Goal: Check status: Check status

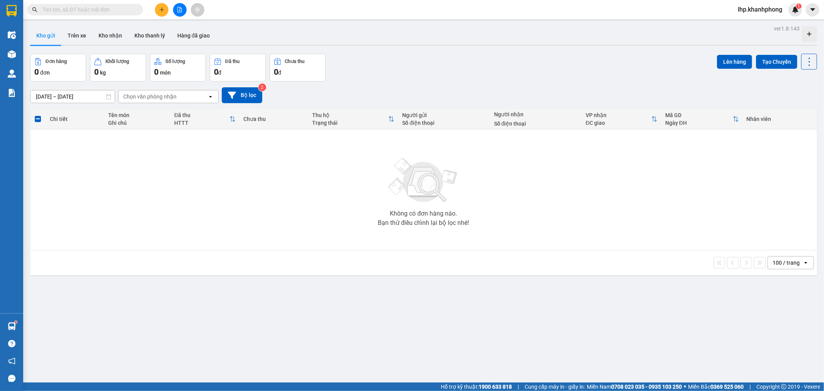
click at [49, 39] on button "Kho gửi" at bounding box center [45, 35] width 31 height 19
click at [376, 218] on div "Không có đơn hàng nào. Bạn thử điều chỉnh lại bộ lọc nhé!" at bounding box center [423, 190] width 779 height 116
click at [176, 8] on button at bounding box center [180, 10] width 14 height 14
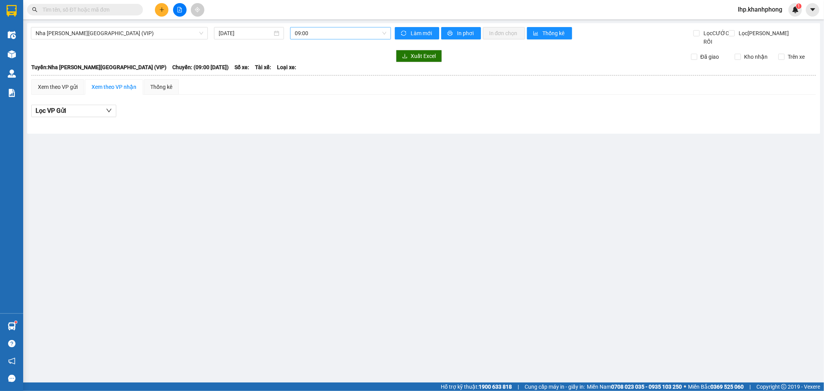
click at [318, 31] on span "09:00" at bounding box center [340, 33] width 91 height 12
click at [231, 34] on input "[DATE]" at bounding box center [246, 33] width 54 height 8
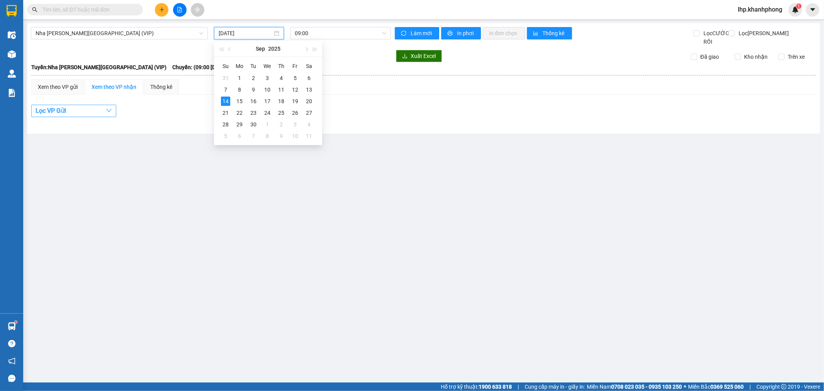
click at [97, 116] on button "Lọc VP Gửi" at bounding box center [73, 111] width 85 height 12
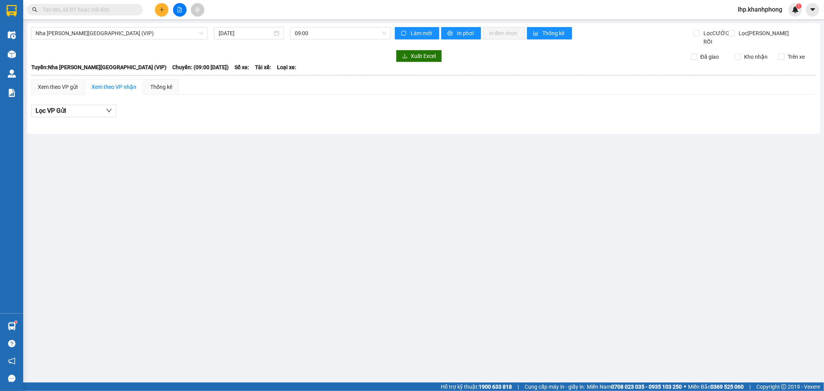
click at [215, 216] on main "[GEOGRAPHIC_DATA][PERSON_NAME][GEOGRAPHIC_DATA] (VIP) [DATE] 09:00 [PERSON_NAME…" at bounding box center [412, 191] width 824 height 382
click at [177, 12] on icon "file-add" at bounding box center [179, 9] width 5 height 5
click at [131, 36] on span "Nha [PERSON_NAME][GEOGRAPHIC_DATA] (VIP)" at bounding box center [120, 33] width 168 height 12
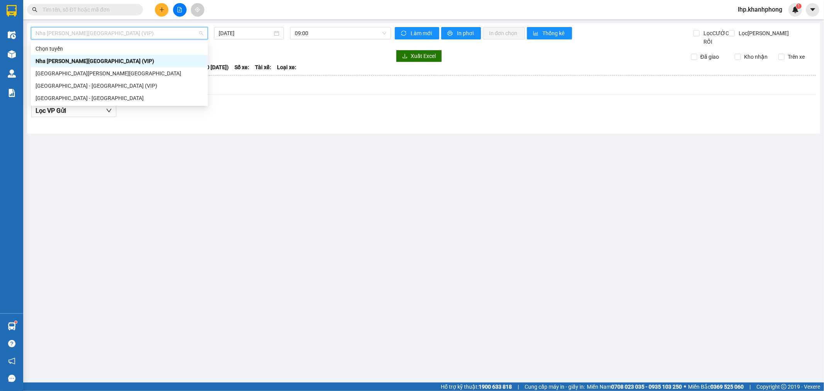
click at [174, 55] on div "Nha [PERSON_NAME][GEOGRAPHIC_DATA] (VIP)" at bounding box center [119, 61] width 177 height 12
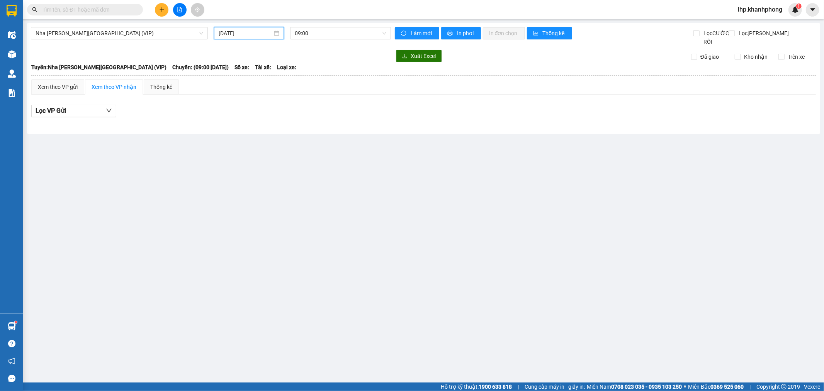
click at [255, 35] on input "[DATE]" at bounding box center [246, 33] width 54 height 8
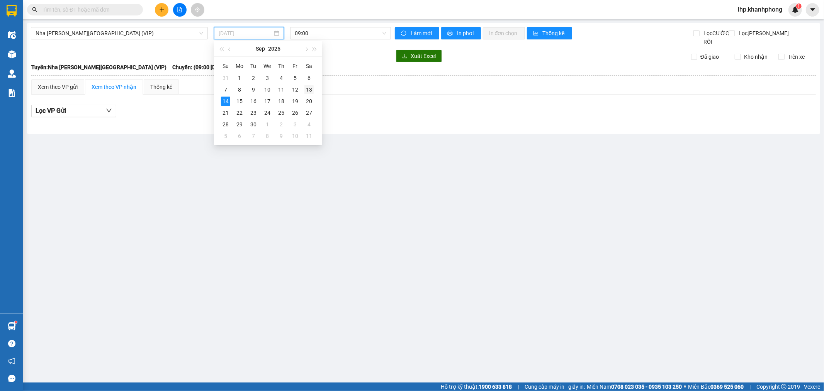
click at [311, 89] on div "13" at bounding box center [308, 89] width 9 height 9
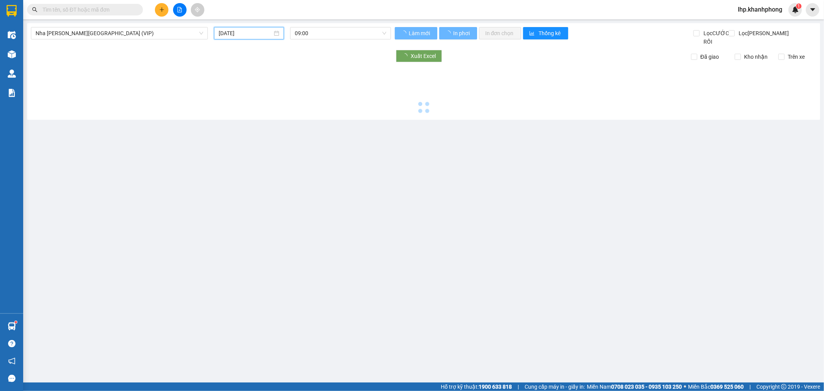
type input "[DATE]"
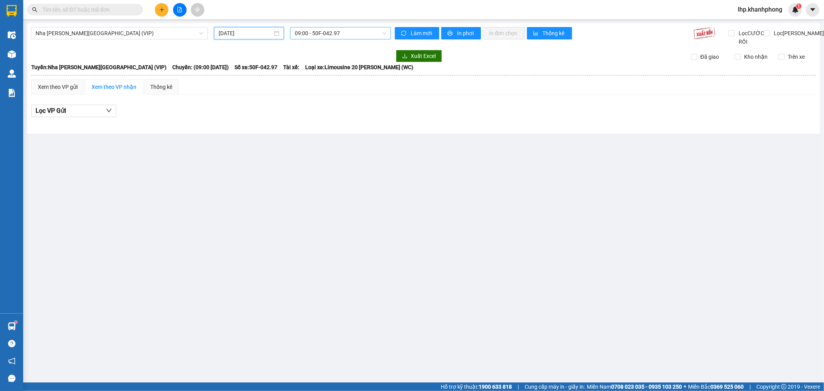
click at [312, 36] on span "09:00 - 50F-042.97" at bounding box center [340, 33] width 91 height 12
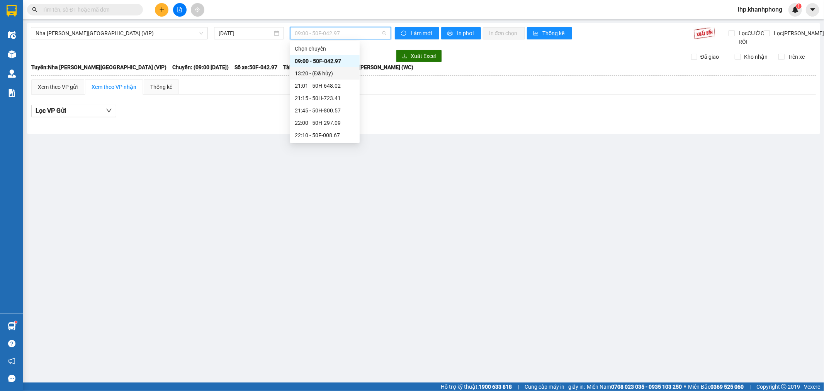
click at [319, 71] on div "13:20 - (Đã [PERSON_NAME])" at bounding box center [325, 73] width 60 height 8
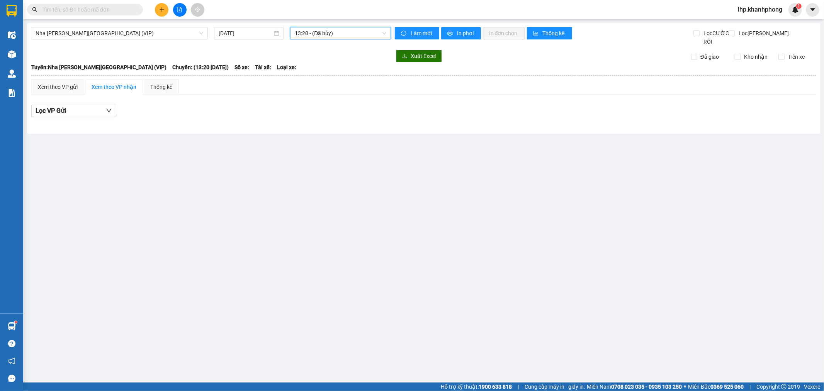
click at [328, 36] on span "13:20 - (Đã [PERSON_NAME])" at bounding box center [340, 33] width 91 height 12
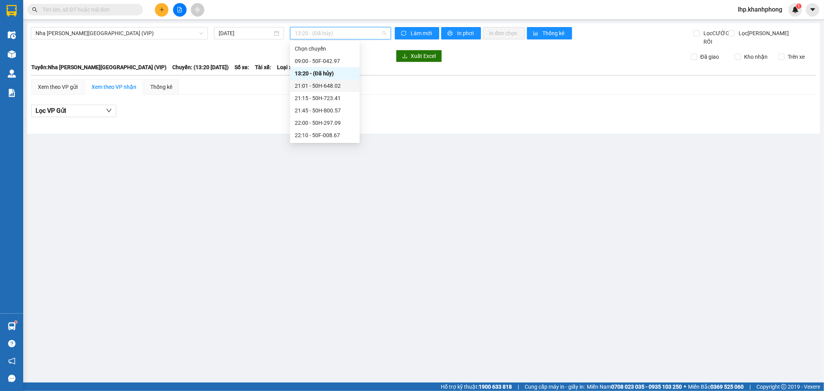
click at [323, 90] on div "21:01 - 50H-648.02" at bounding box center [325, 86] width 60 height 8
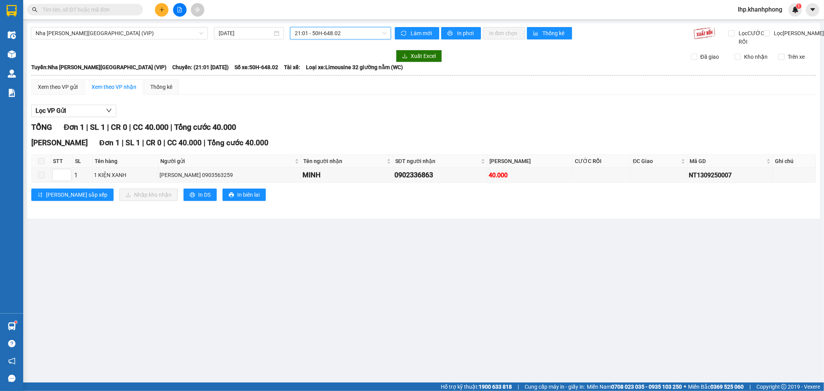
click at [335, 34] on span "21:01 - 50H-648.02" at bounding box center [340, 33] width 91 height 12
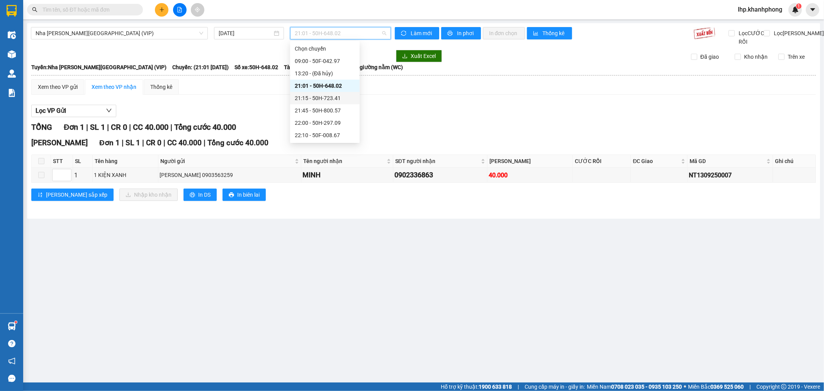
click at [323, 94] on div "21:15 - 50H-723.41" at bounding box center [325, 98] width 60 height 8
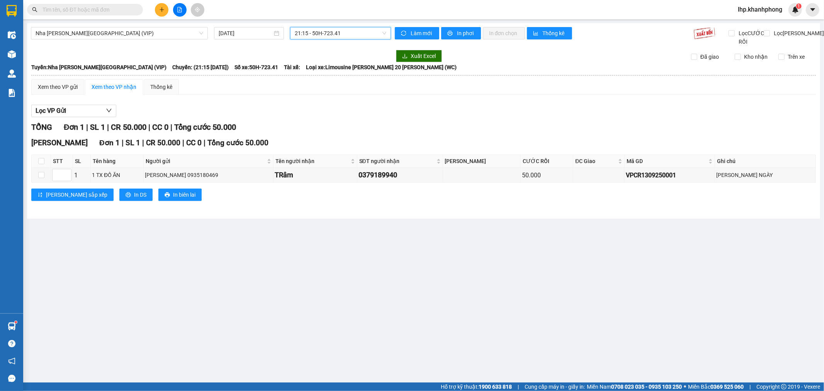
click at [336, 32] on span "21:15 - 50H-723.41" at bounding box center [340, 33] width 91 height 12
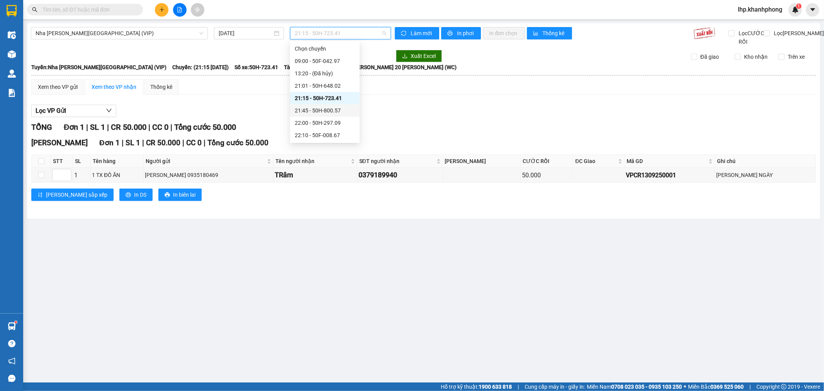
click at [331, 106] on div "21:45 - 50H-800.57" at bounding box center [325, 110] width 60 height 8
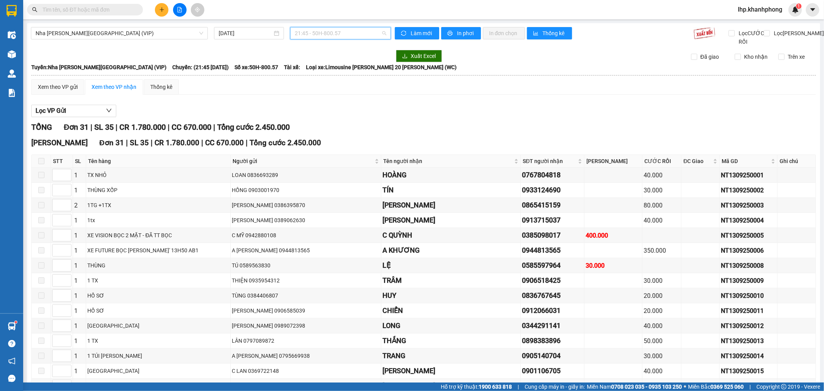
click at [336, 36] on span "21:45 - 50H-800.57" at bounding box center [340, 33] width 91 height 12
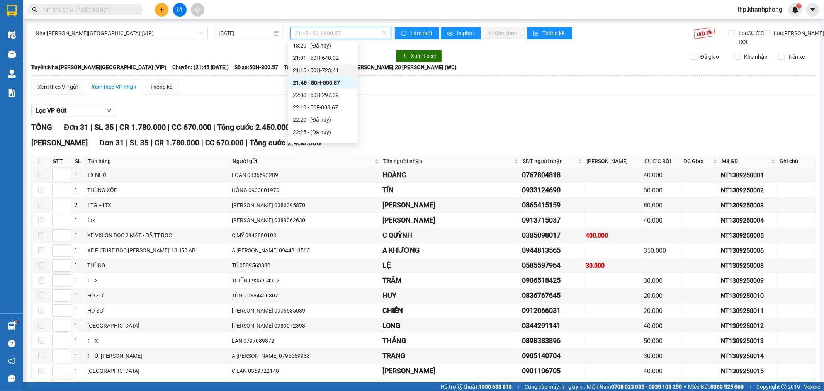
scroll to position [43, 0]
click at [329, 83] on div "22:00 - 50H-297.09" at bounding box center [323, 80] width 60 height 8
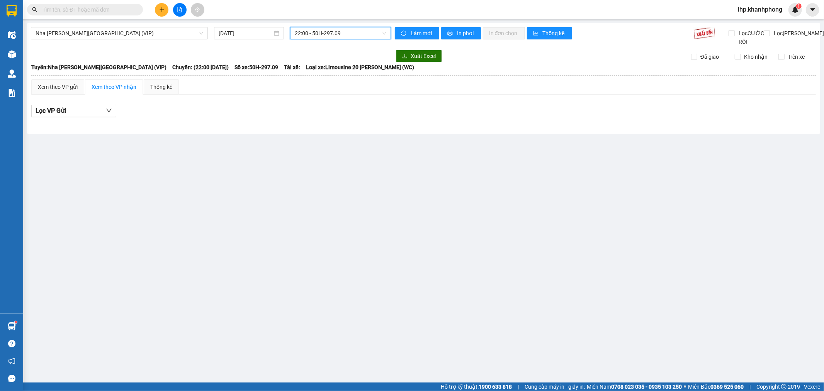
click at [346, 32] on span "22:00 - 50H-297.09" at bounding box center [340, 33] width 91 height 12
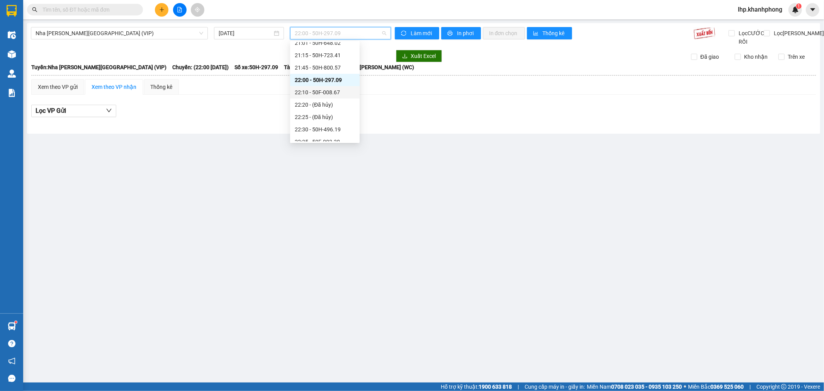
click at [330, 90] on div "22:10 - 50F-008.67" at bounding box center [325, 92] width 60 height 8
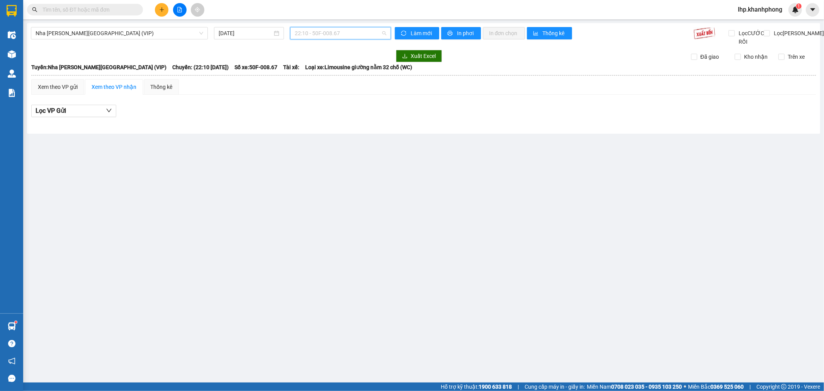
click at [343, 32] on span "22:10 - 50F-008.67" at bounding box center [340, 33] width 91 height 12
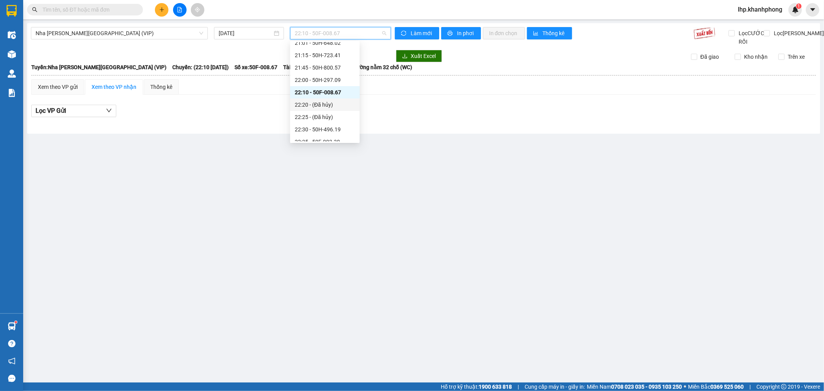
click at [328, 102] on div "22:20 - (Đã [PERSON_NAME])" at bounding box center [325, 104] width 60 height 8
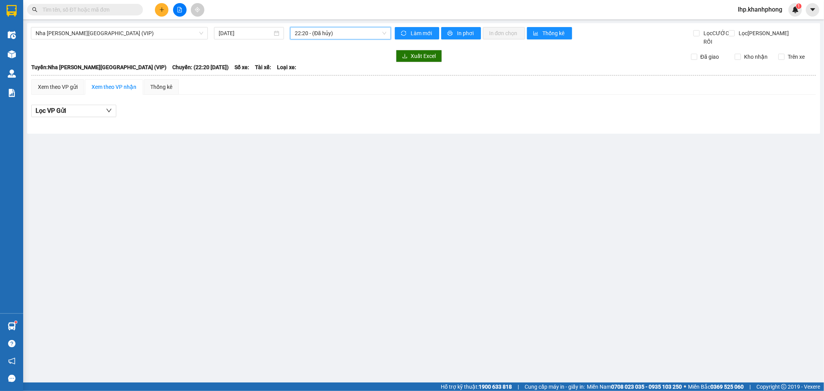
click at [347, 36] on span "22:20 - (Đã [PERSON_NAME])" at bounding box center [340, 33] width 91 height 12
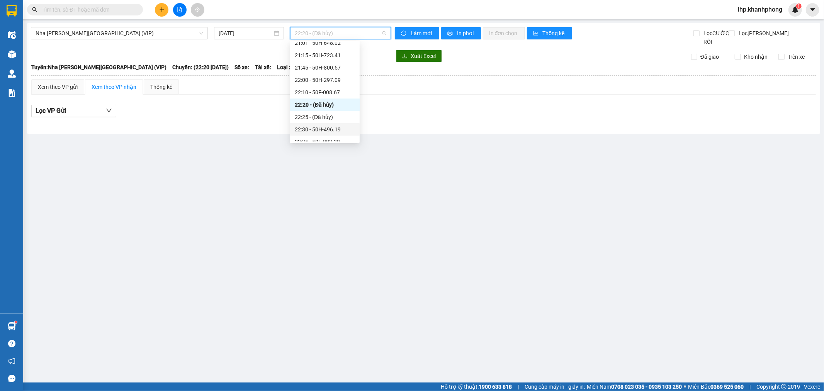
click at [322, 126] on div "22:30 - 50H-496.19" at bounding box center [325, 129] width 60 height 8
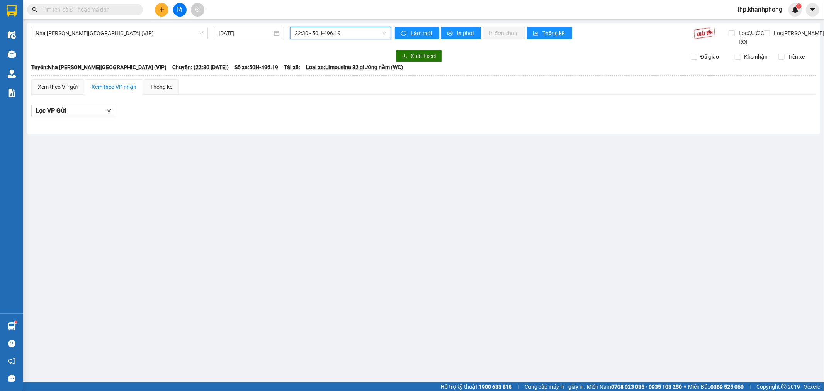
click at [352, 29] on span "22:30 - 50H-496.19" at bounding box center [340, 33] width 91 height 12
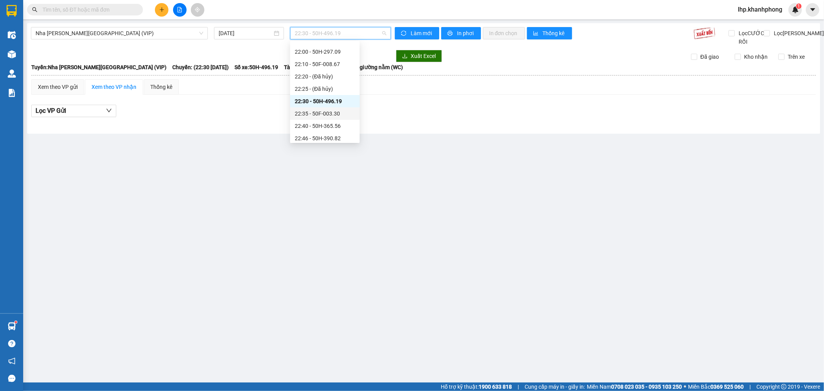
scroll to position [86, 0]
click at [335, 97] on div "22:35 - 50F-003.30" at bounding box center [325, 99] width 60 height 8
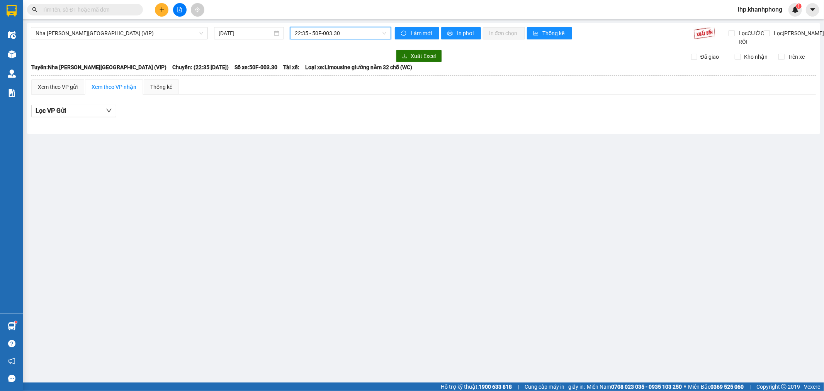
click at [352, 34] on span "22:35 - 50F-003.30" at bounding box center [340, 33] width 91 height 12
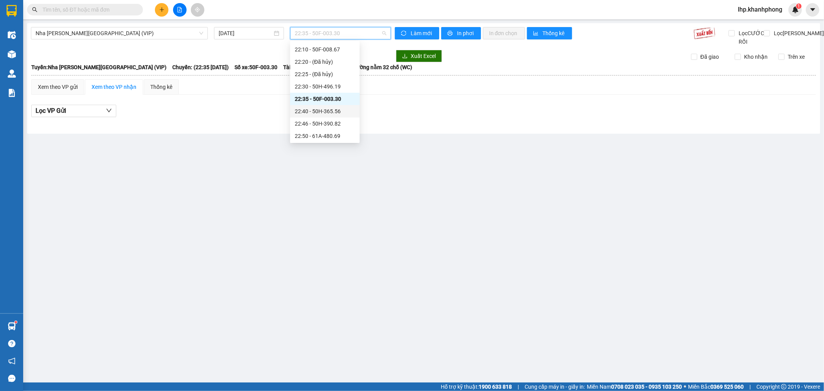
click at [326, 112] on div "22:40 - 50H-365.56" at bounding box center [325, 111] width 60 height 8
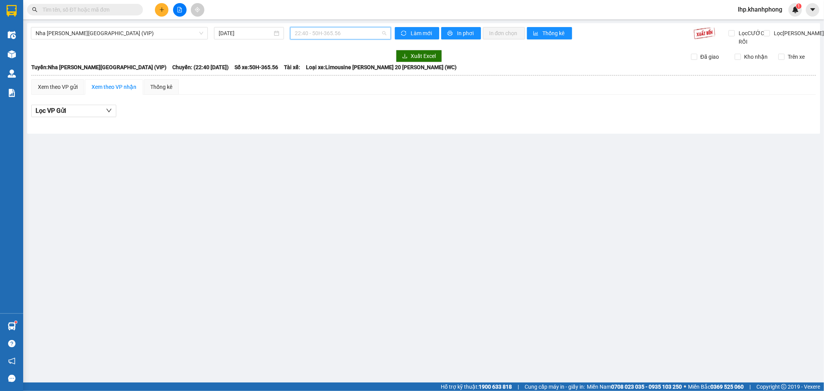
click at [350, 36] on span "22:40 - 50H-365.56" at bounding box center [340, 33] width 91 height 12
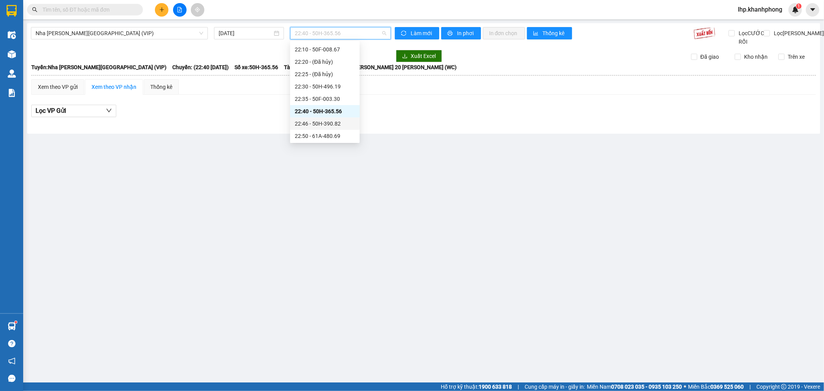
click at [340, 122] on div "22:46 - 50H-390.82" at bounding box center [325, 123] width 60 height 8
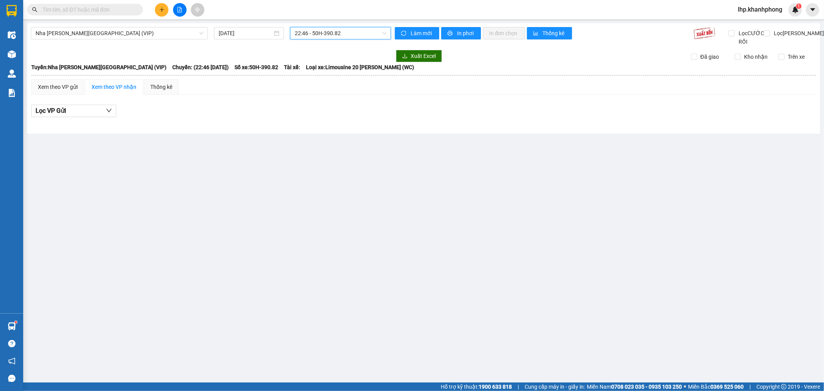
click at [353, 37] on span "22:46 - 50H-390.82" at bounding box center [340, 33] width 91 height 12
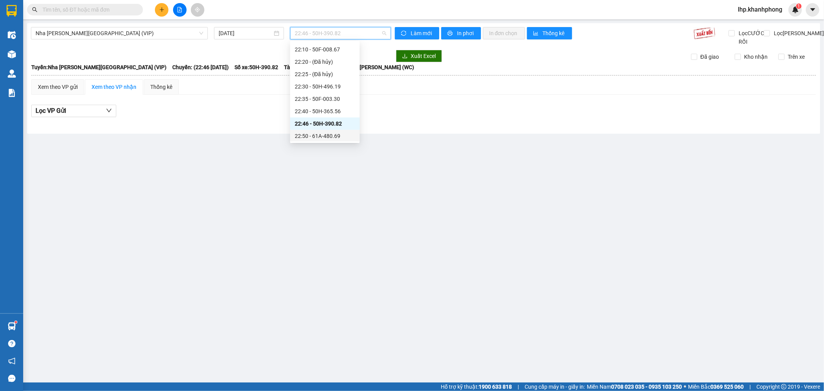
click at [331, 137] on div "22:50 - 61A-480.69" at bounding box center [325, 136] width 60 height 8
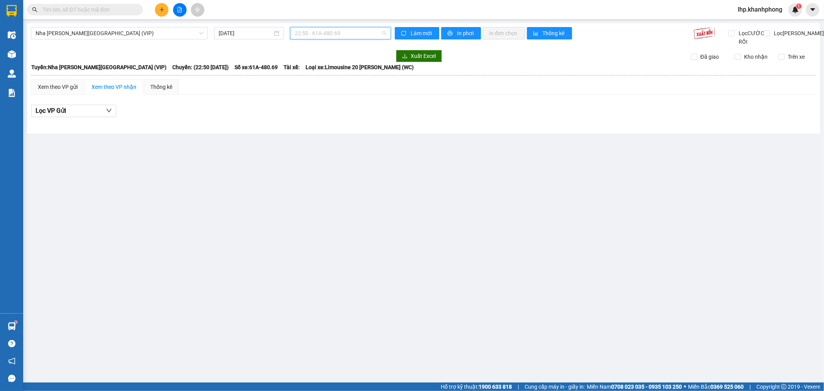
click at [350, 34] on span "22:50 - 61A-480.69" at bounding box center [340, 33] width 91 height 12
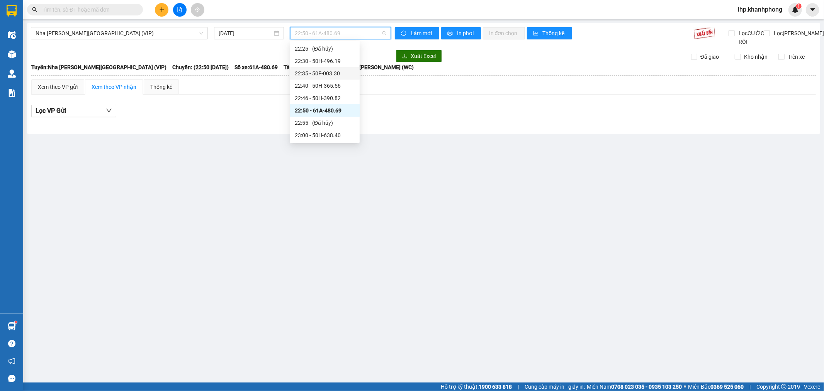
scroll to position [124, 0]
click at [331, 113] on div "22:55 - (Đã [PERSON_NAME])" at bounding box center [325, 110] width 60 height 8
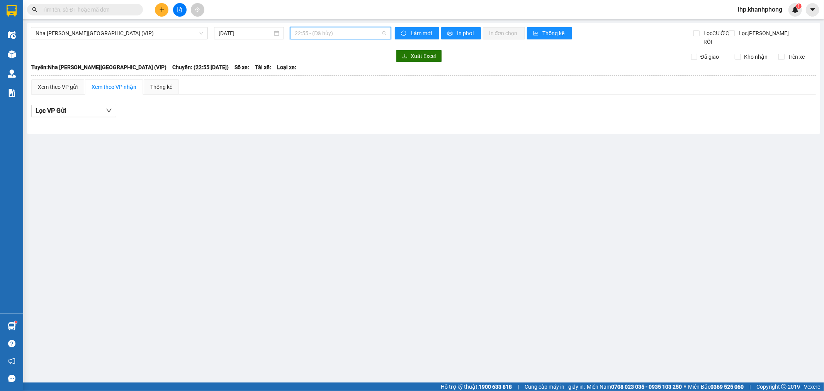
click at [343, 35] on span "22:55 - (Đã [PERSON_NAME])" at bounding box center [340, 33] width 91 height 12
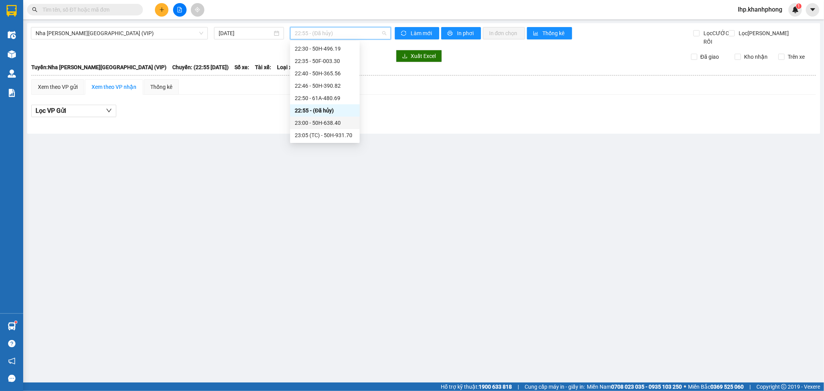
click at [339, 121] on div "23:00 - 50H-638.40" at bounding box center [325, 123] width 60 height 8
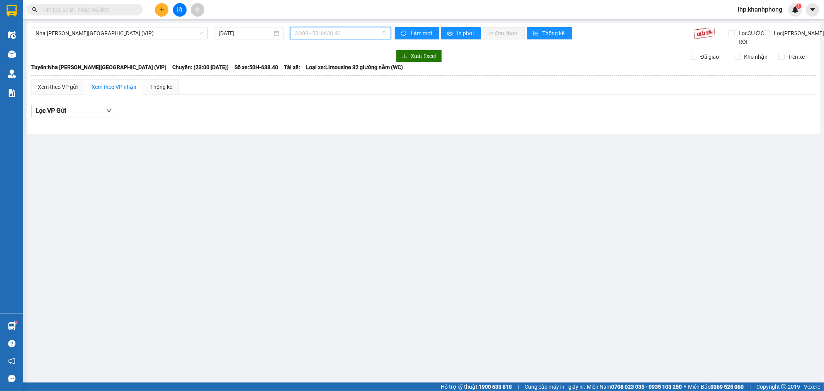
click at [347, 36] on span "23:00 - 50H-638.40" at bounding box center [340, 33] width 91 height 12
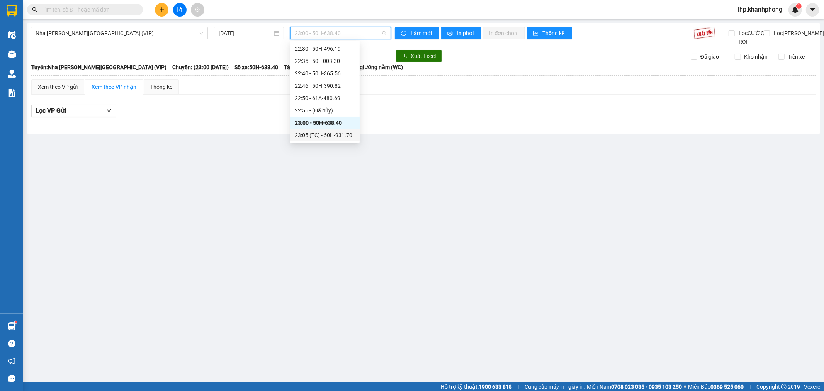
click at [331, 132] on div "23:05 (TC) - 50H-931.70" at bounding box center [325, 135] width 60 height 8
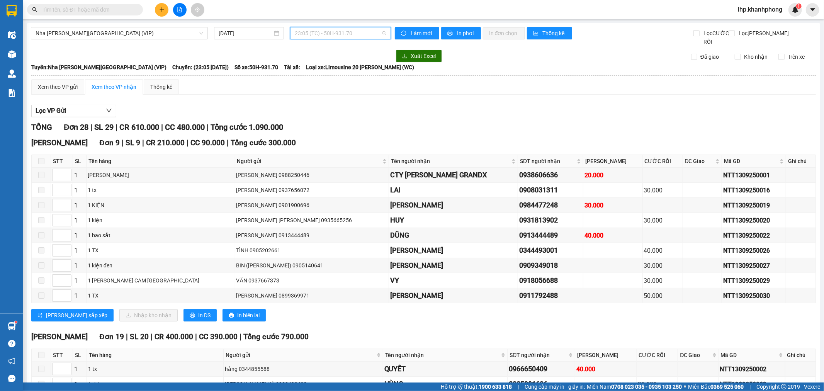
click at [342, 29] on span "23:05 (TC) - 50H-931.70" at bounding box center [340, 33] width 91 height 12
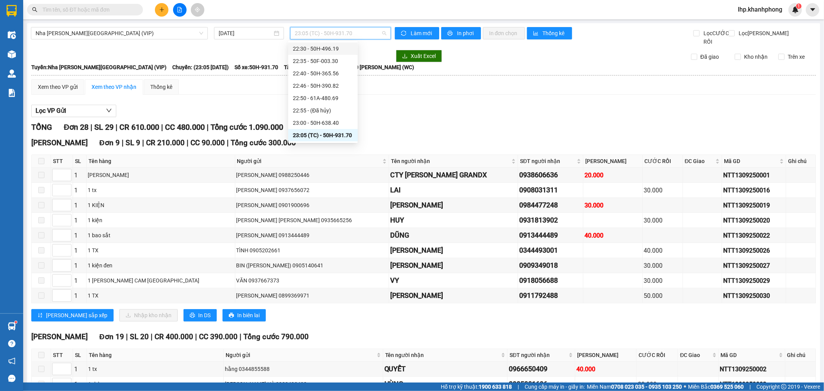
click at [470, 95] on div "Xem theo VP gửi Xem theo [PERSON_NAME] Thống kê" at bounding box center [423, 86] width 785 height 15
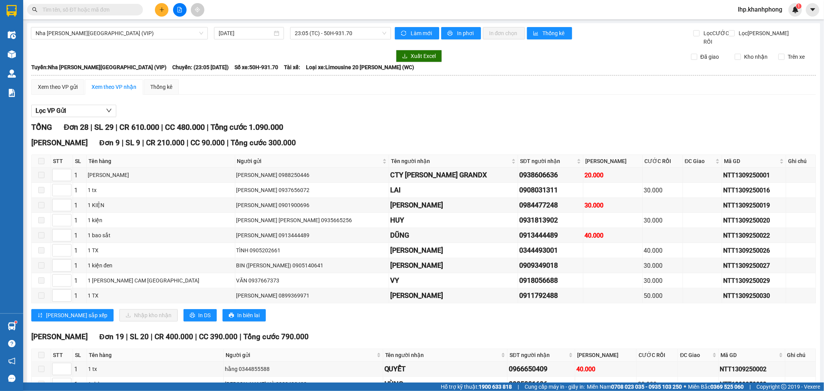
click at [43, 164] on span at bounding box center [41, 161] width 6 height 6
click at [198, 319] on span "In DS" at bounding box center [204, 315] width 12 height 8
click at [348, 36] on span "23:05 (TC) - 50H-931.70" at bounding box center [340, 33] width 91 height 12
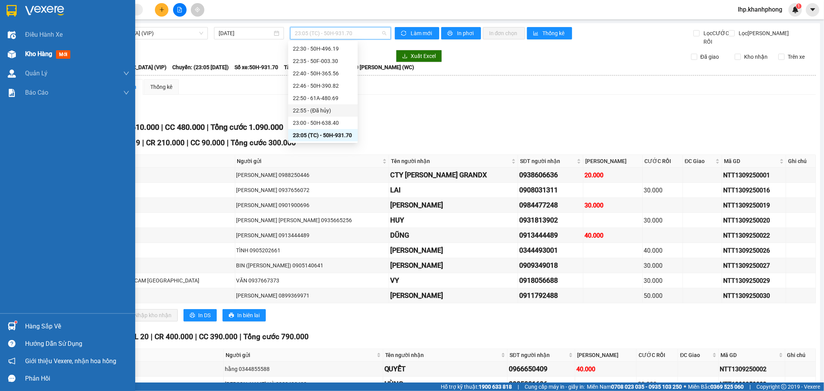
click at [31, 53] on span "Kho hàng" at bounding box center [38, 53] width 27 height 7
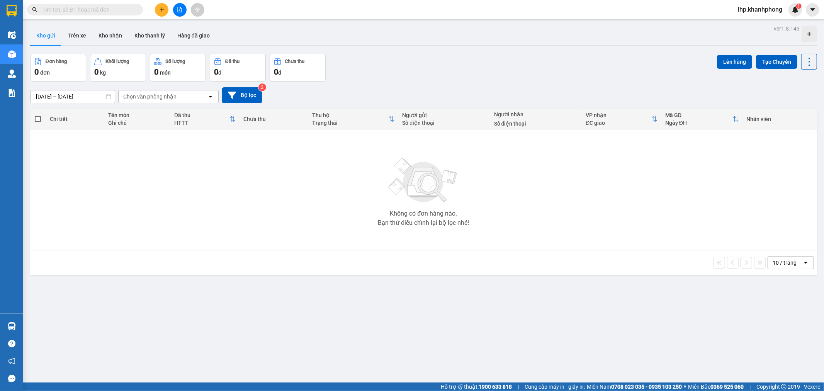
click at [75, 92] on input "12/09/2025 – 14/09/2025" at bounding box center [73, 96] width 84 height 12
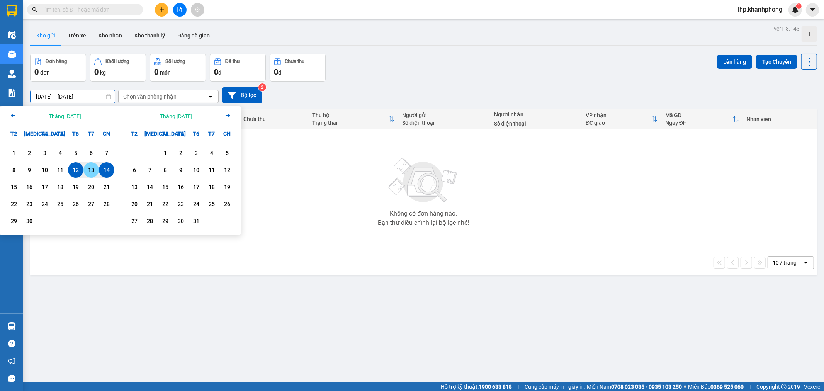
click at [93, 170] on div "13" at bounding box center [91, 169] width 11 height 9
click at [88, 168] on div "13" at bounding box center [91, 169] width 11 height 9
type input "13/09/2025 – 13/09/2025"
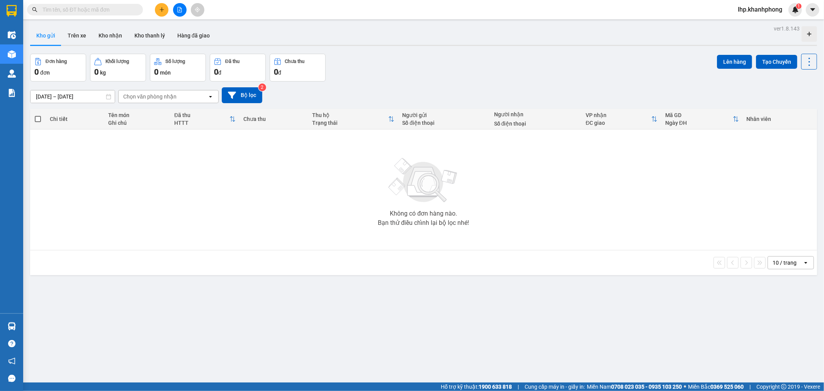
click at [362, 161] on div "Không có đơn hàng nào. Bạn thử điều chỉnh lại bộ lọc nhé!" at bounding box center [423, 190] width 779 height 116
